Goal: Navigation & Orientation: Find specific page/section

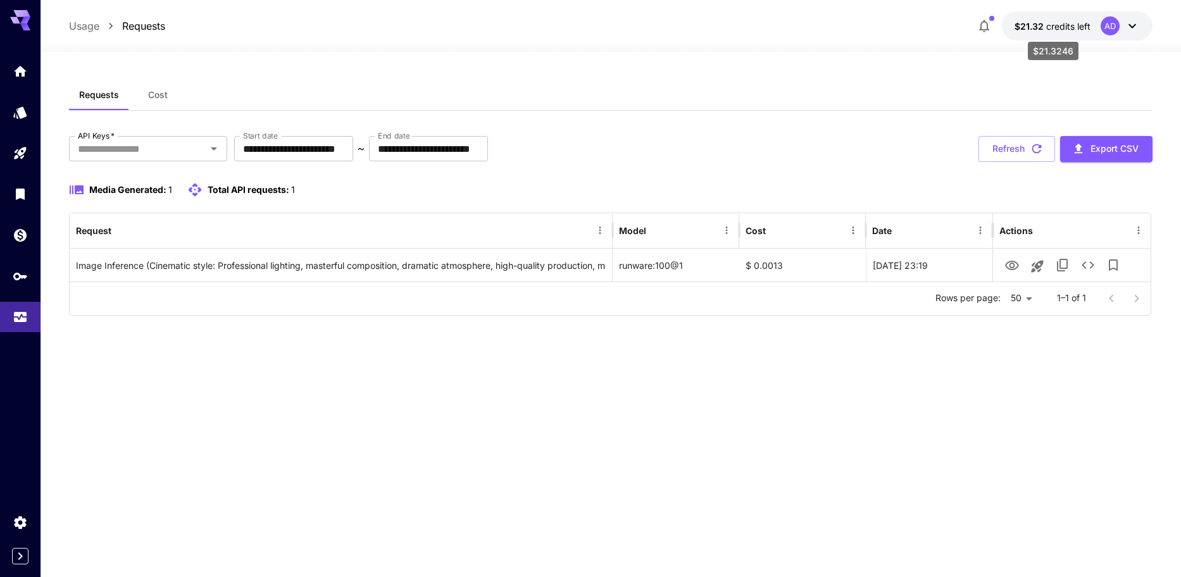
click at [1061, 30] on span "credits left" at bounding box center [1068, 26] width 44 height 11
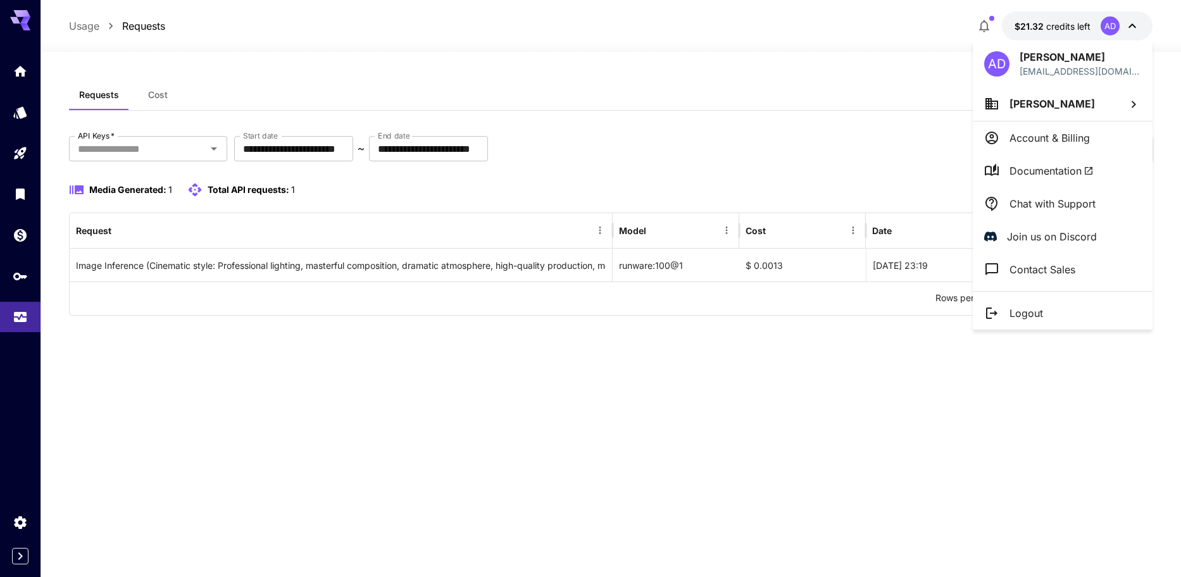
click at [13, 321] on div at bounding box center [590, 288] width 1181 height 577
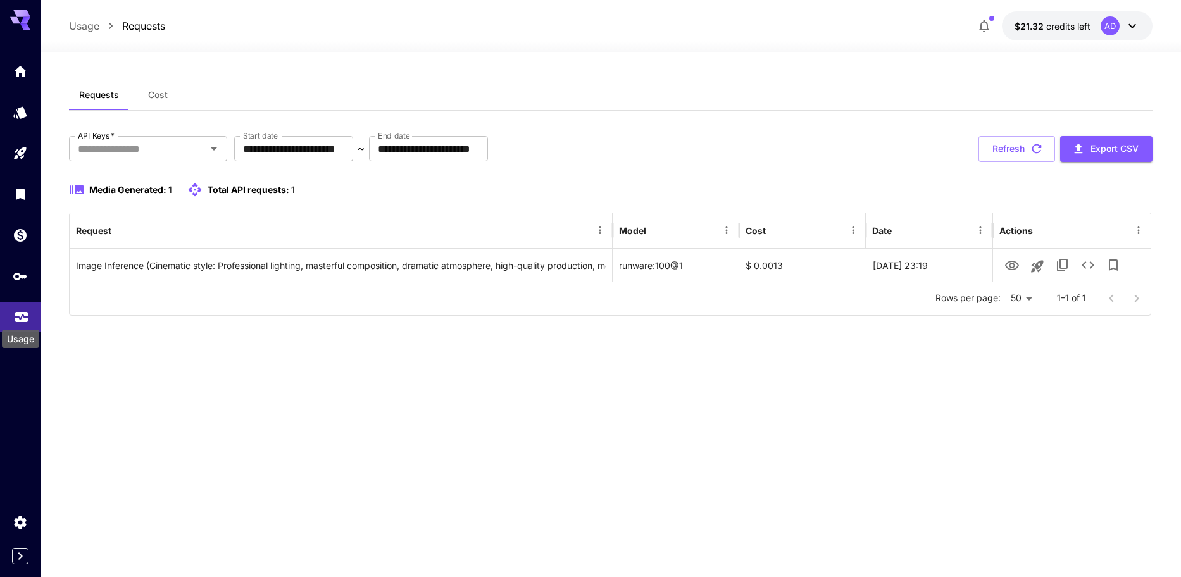
click at [17, 316] on icon "Usage" at bounding box center [21, 316] width 13 height 6
click at [991, 30] on icon "button" at bounding box center [983, 25] width 15 height 15
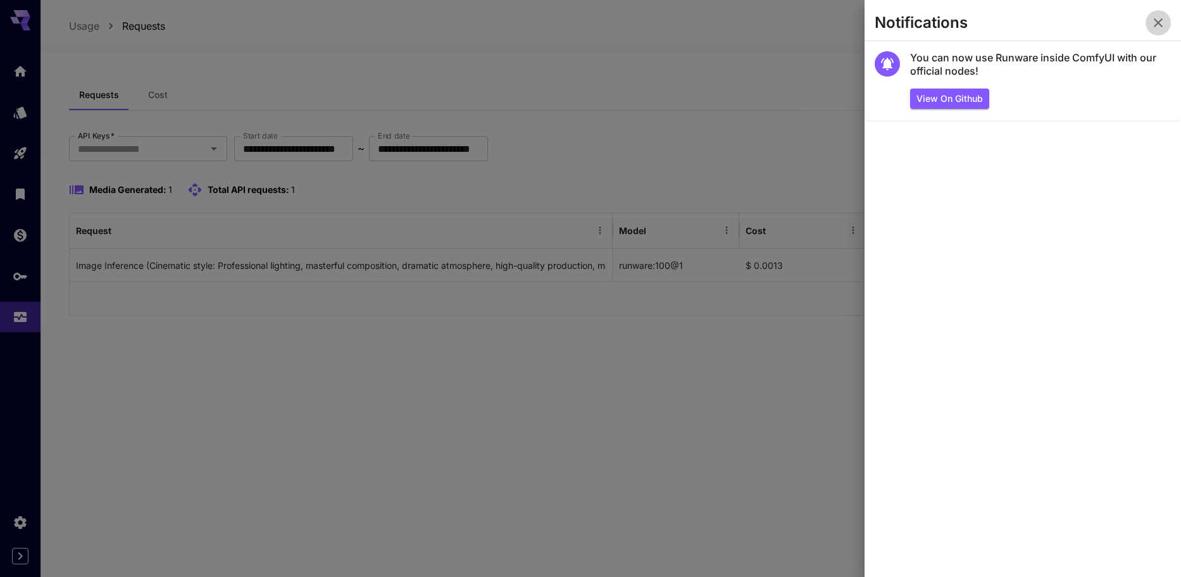
click at [1159, 24] on icon "button" at bounding box center [1157, 22] width 9 height 9
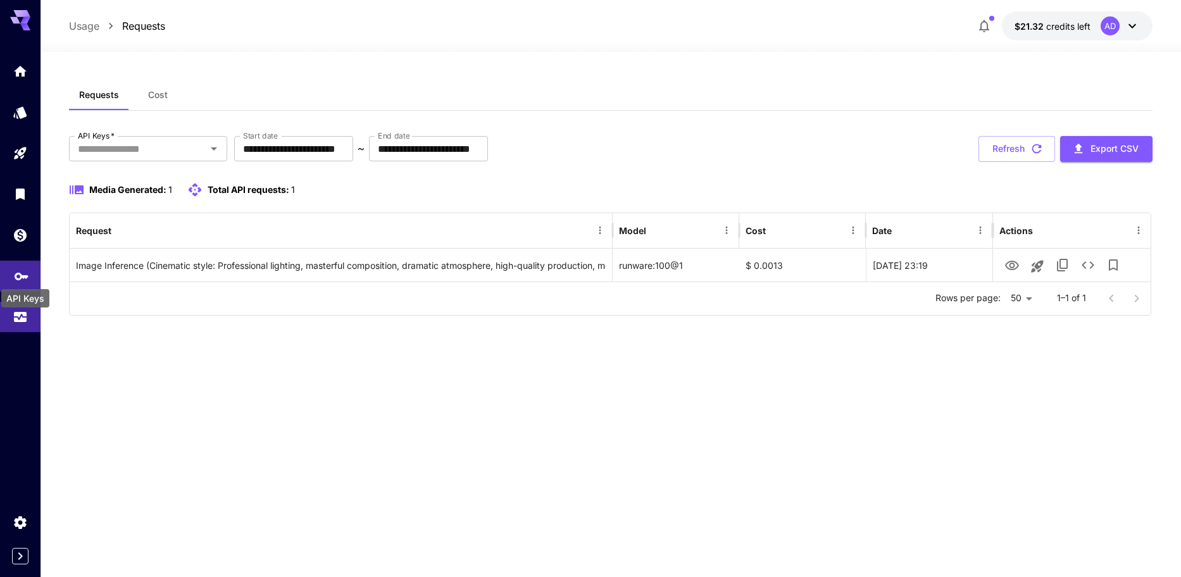
click at [14, 276] on icon "API Keys" at bounding box center [21, 271] width 15 height 15
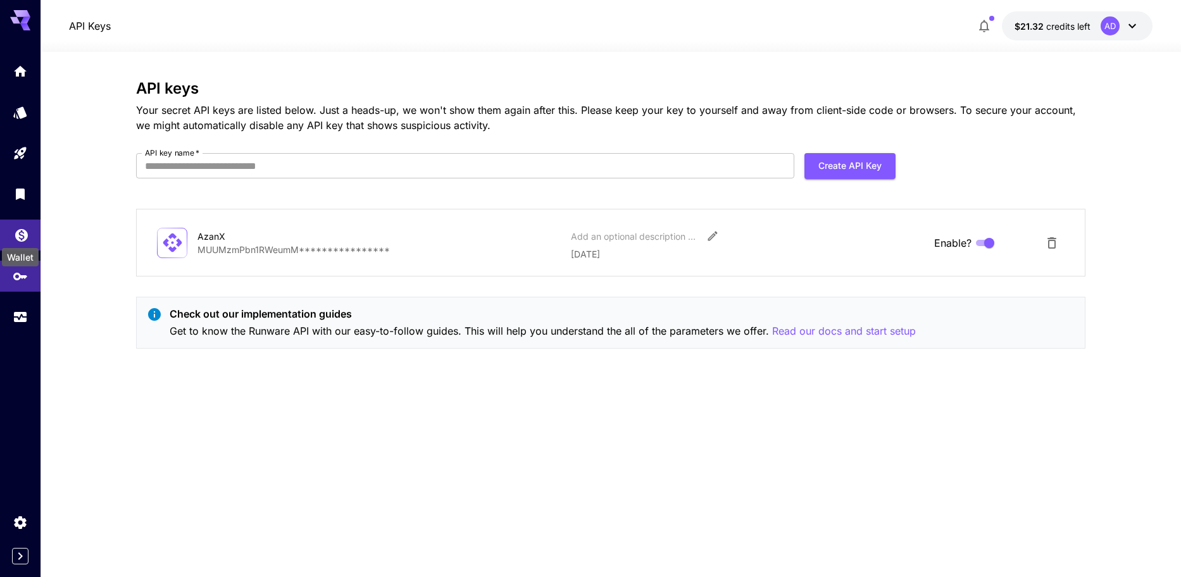
click at [20, 230] on icon "Wallet" at bounding box center [21, 231] width 13 height 13
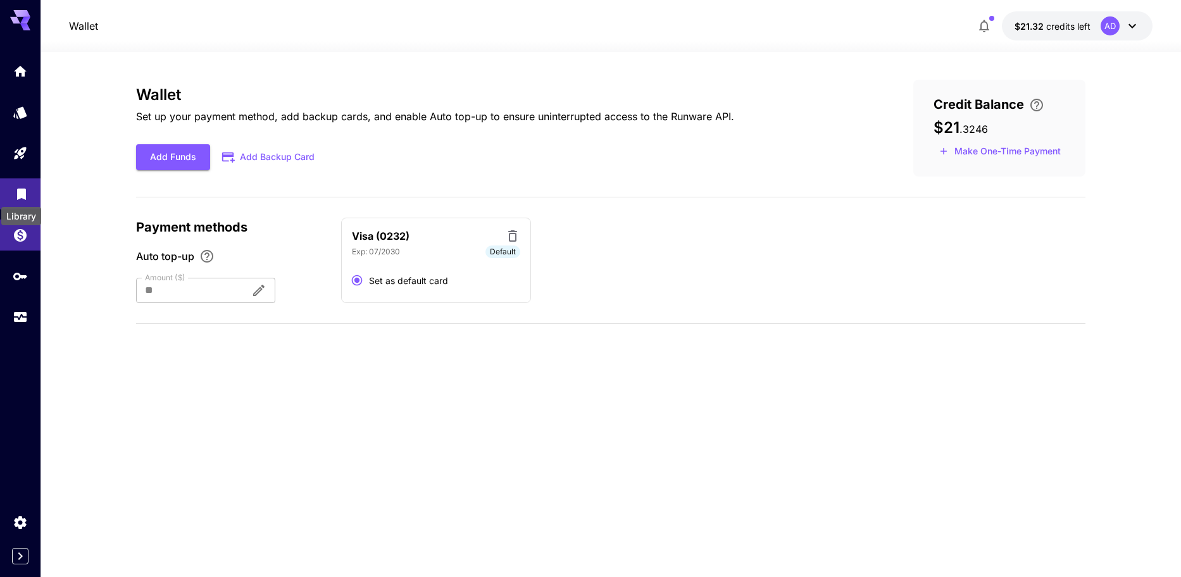
click at [22, 187] on icon "Library" at bounding box center [21, 190] width 9 height 11
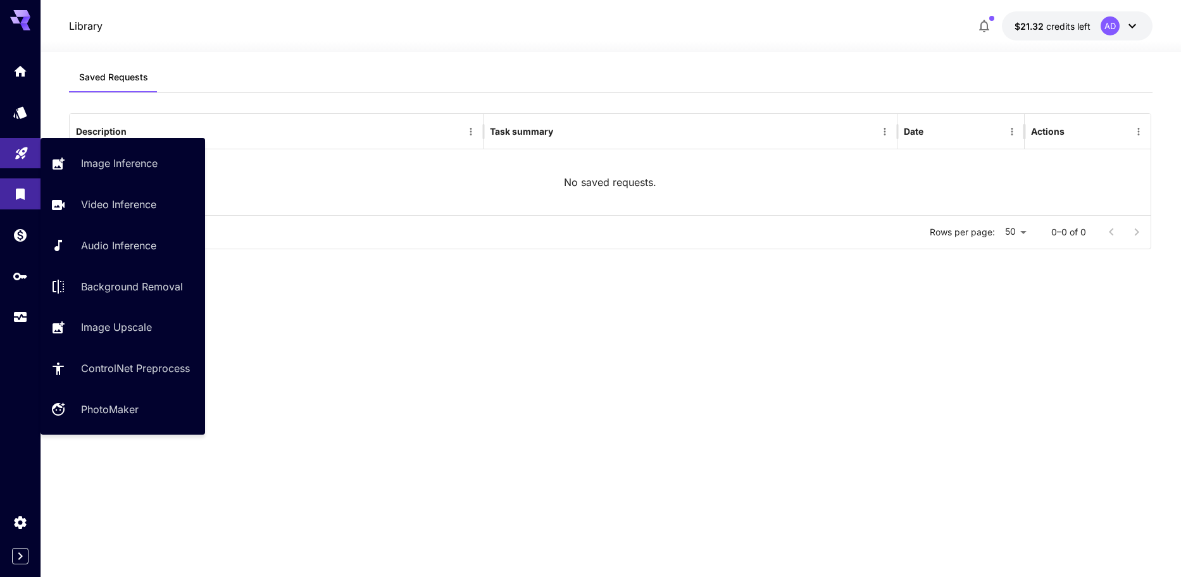
click at [22, 159] on link at bounding box center [20, 153] width 40 height 31
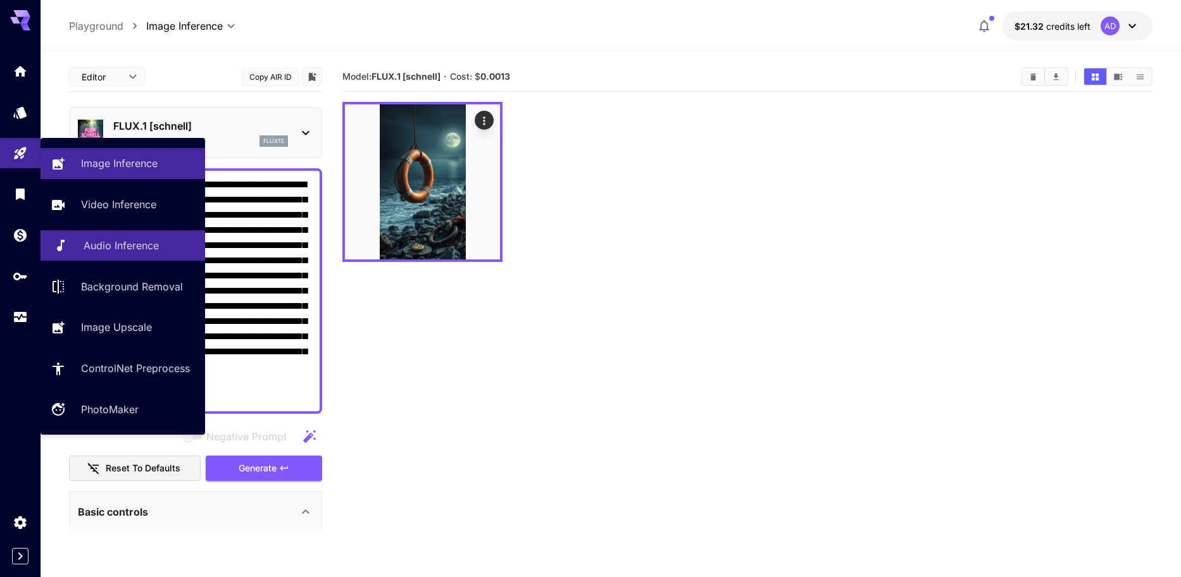
click at [150, 241] on p "Audio Inference" at bounding box center [121, 245] width 75 height 15
type input "**********"
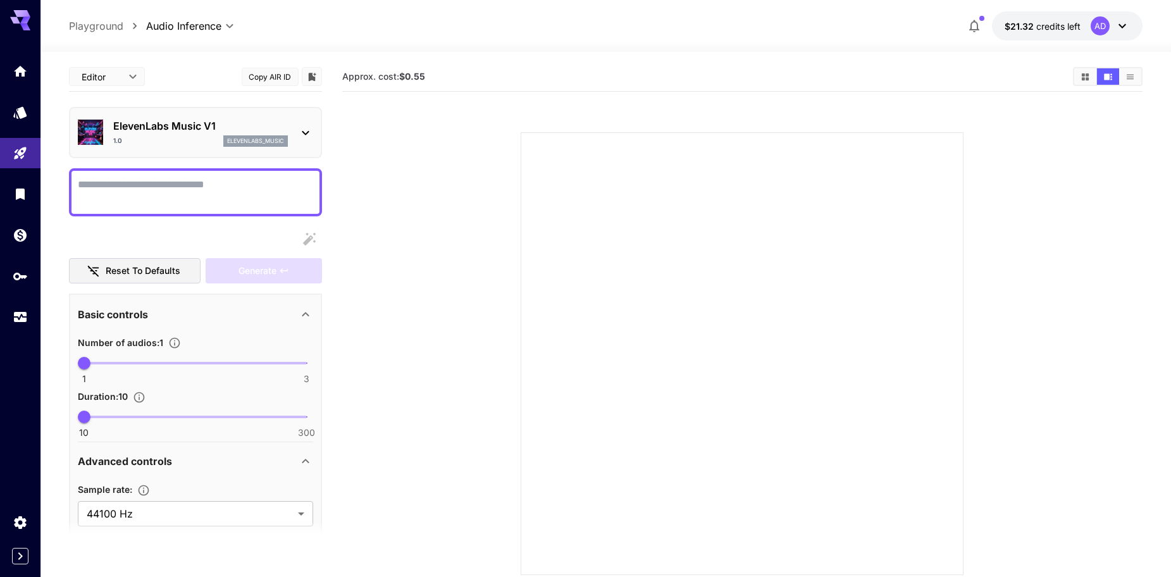
click at [306, 128] on icon at bounding box center [305, 132] width 15 height 15
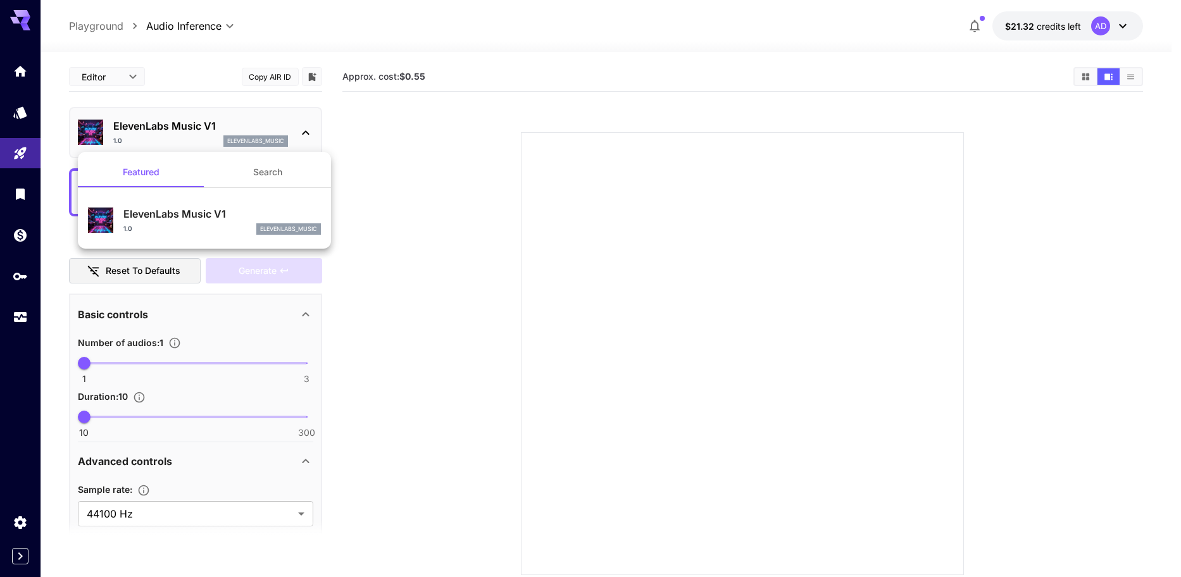
click at [392, 182] on div at bounding box center [590, 288] width 1181 height 577
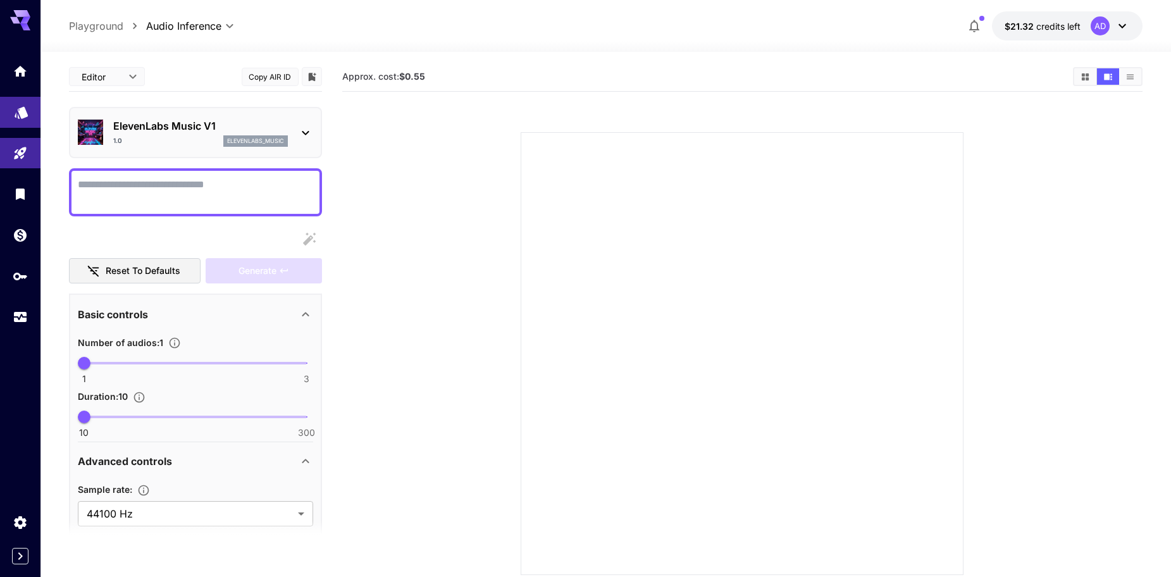
click at [23, 120] on link at bounding box center [20, 112] width 40 height 31
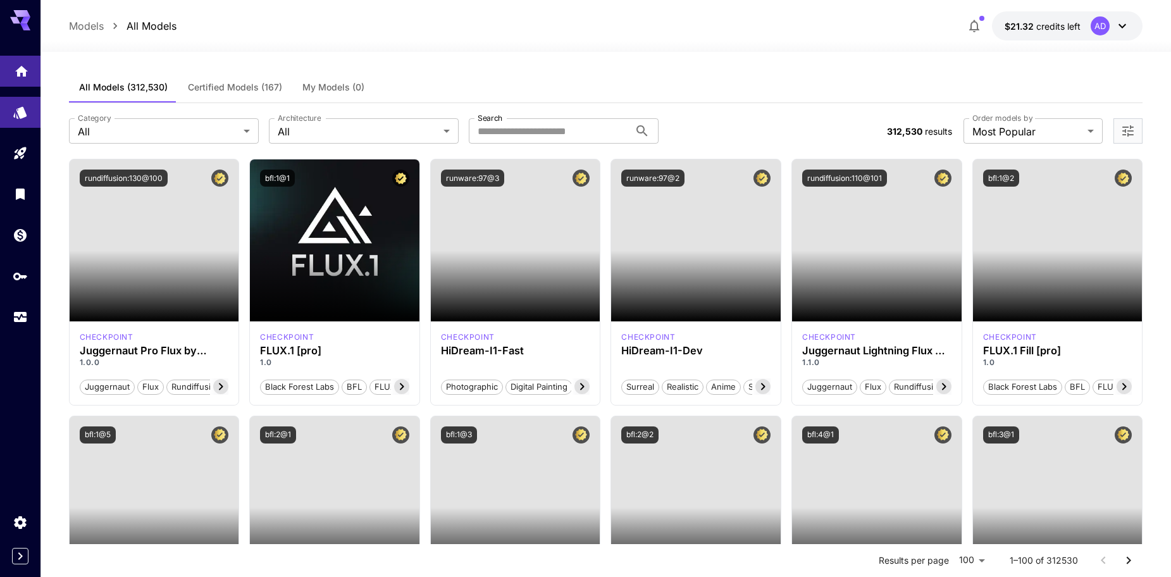
click at [30, 85] on link at bounding box center [20, 71] width 40 height 31
